Goal: Find specific page/section: Find specific page/section

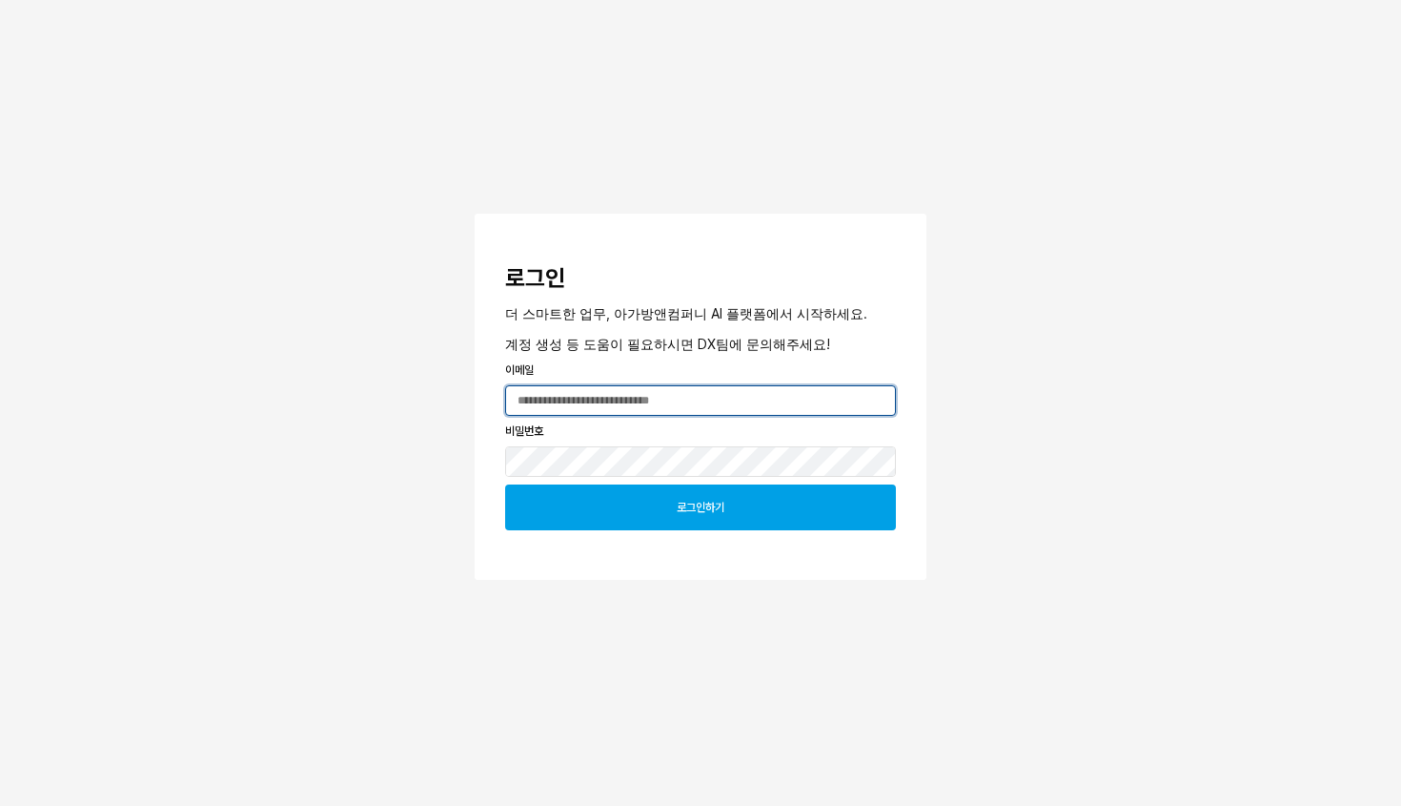
type input "**********"
click at [669, 488] on div "로그인하기" at bounding box center [701, 507] width 374 height 44
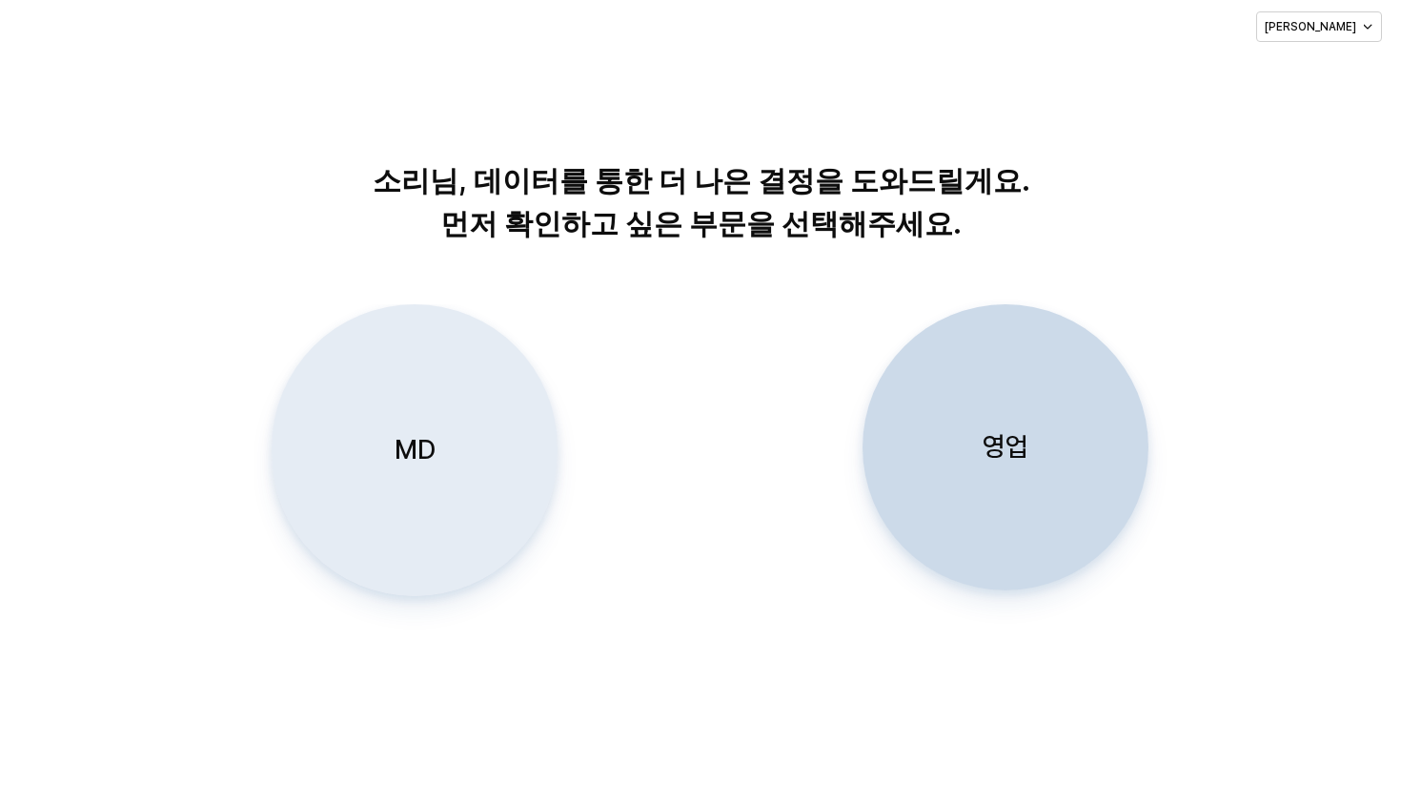
click at [478, 438] on div "MD" at bounding box center [414, 450] width 269 height 290
